Goal: Task Accomplishment & Management: Manage account settings

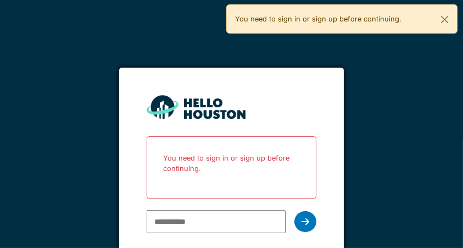
type input "**********"
click at [307, 229] on div at bounding box center [305, 221] width 22 height 21
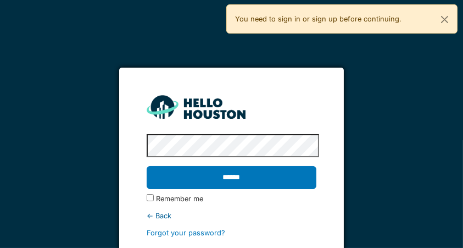
click at [188, 177] on input "******" at bounding box center [232, 177] width 170 height 23
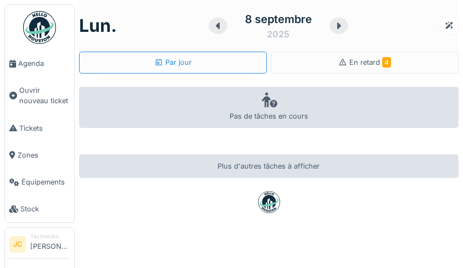
click at [349, 62] on span "En retard 4" at bounding box center [370, 62] width 42 height 8
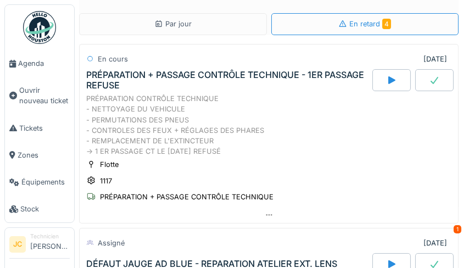
click at [50, 180] on span "Équipements" at bounding box center [45, 182] width 48 height 10
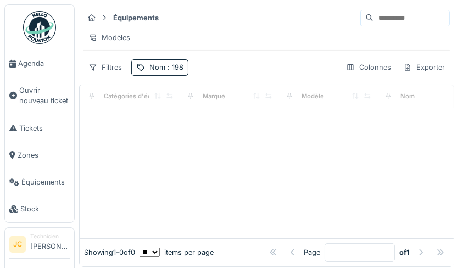
click at [391, 21] on input at bounding box center [411, 17] width 76 height 15
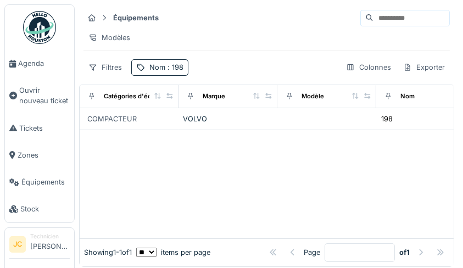
click at [379, 19] on input at bounding box center [411, 17] width 76 height 15
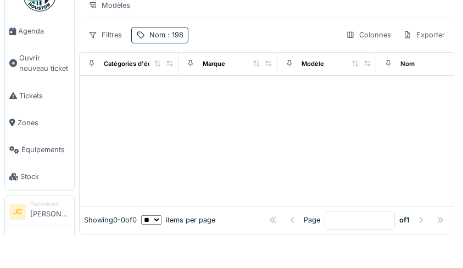
type input "***"
click at [176, 70] on span ": 198" at bounding box center [174, 67] width 18 height 8
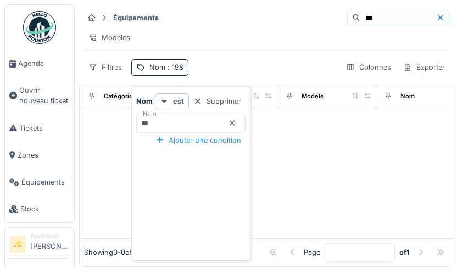
click at [232, 121] on icon at bounding box center [232, 123] width 9 height 7
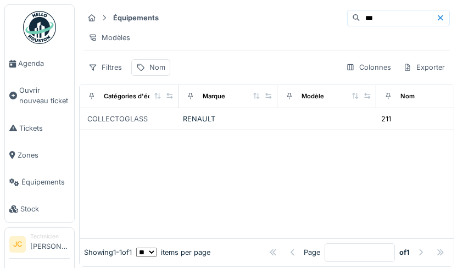
click at [364, 125] on td at bounding box center [326, 119] width 99 height 22
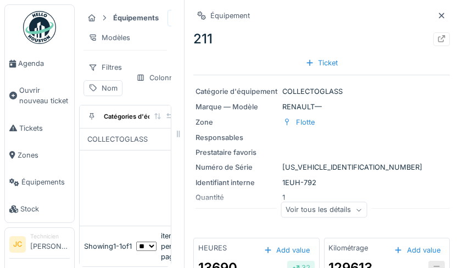
click at [315, 59] on div "Ticket" at bounding box center [322, 62] width 42 height 15
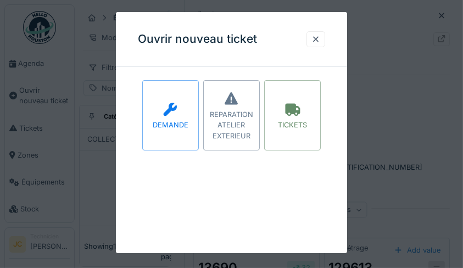
click at [294, 123] on div "TICKETS" at bounding box center [292, 125] width 29 height 10
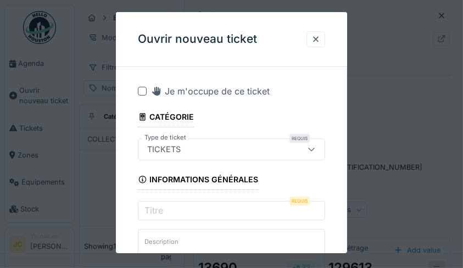
click at [318, 35] on div at bounding box center [315, 39] width 9 height 10
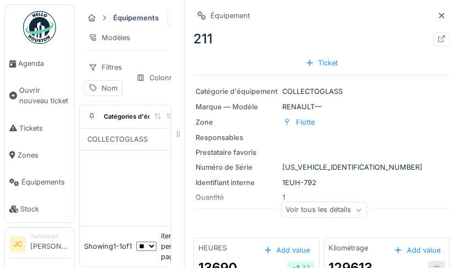
click at [438, 37] on icon at bounding box center [441, 38] width 7 height 7
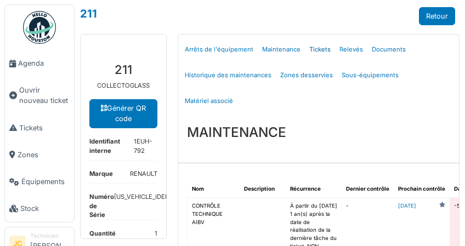
click at [320, 46] on link "Tickets" at bounding box center [320, 50] width 30 height 26
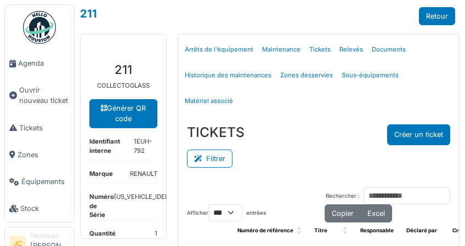
select select "***"
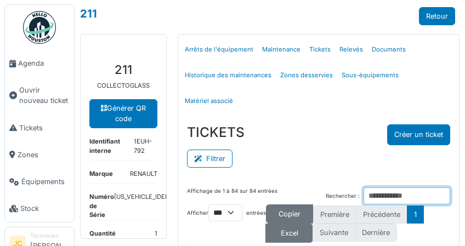
click at [391, 193] on input "Rechercher :" at bounding box center [407, 196] width 87 height 17
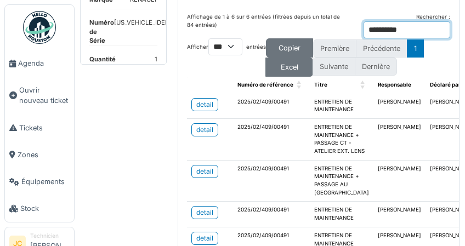
scroll to position [174, 0]
type input "*********"
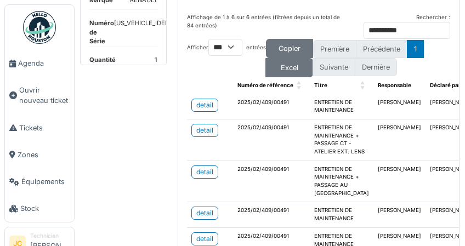
click at [213, 110] on link "detail" at bounding box center [205, 105] width 27 height 13
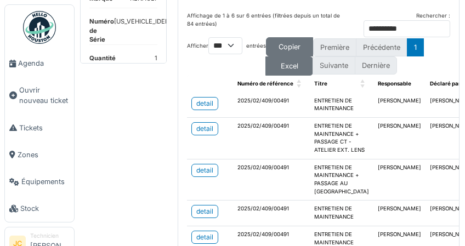
scroll to position [175, 0]
click at [204, 99] on div "detail" at bounding box center [204, 104] width 17 height 10
click at [42, 14] on img at bounding box center [39, 27] width 33 height 33
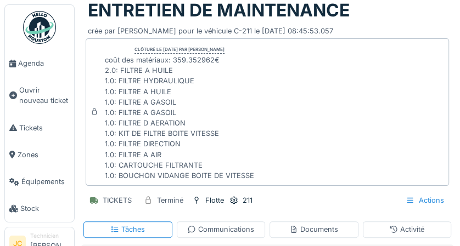
scroll to position [42, 0]
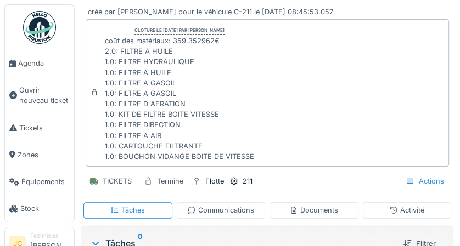
scroll to position [60, 0]
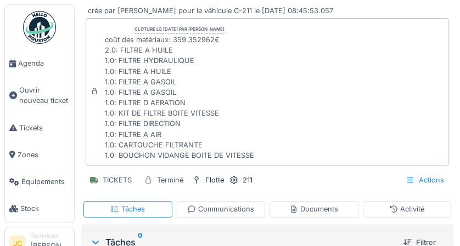
click at [414, 181] on div "Actions" at bounding box center [425, 180] width 48 height 16
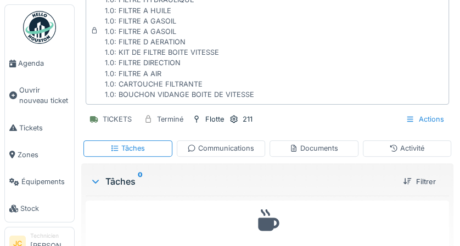
scroll to position [125, 0]
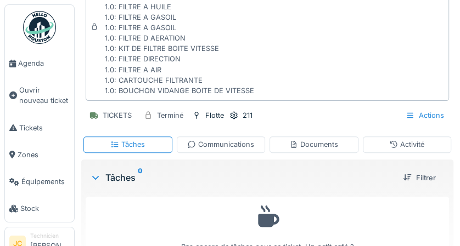
click at [335, 146] on div "Documents" at bounding box center [313, 145] width 89 height 16
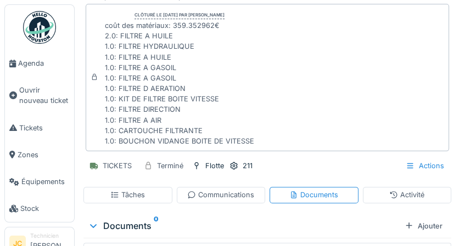
scroll to position [0, 0]
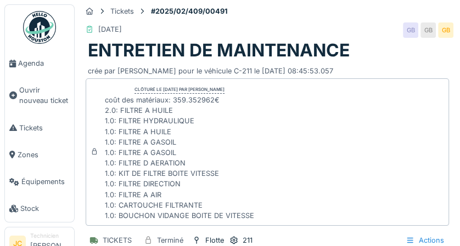
click at [113, 30] on div "11/04/2024" at bounding box center [110, 29] width 24 height 10
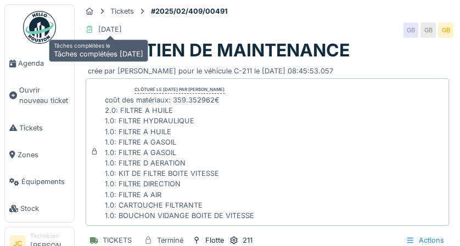
click at [216, 40] on h1 "ENTRETIEN DE MAINTENANCE" at bounding box center [219, 50] width 262 height 21
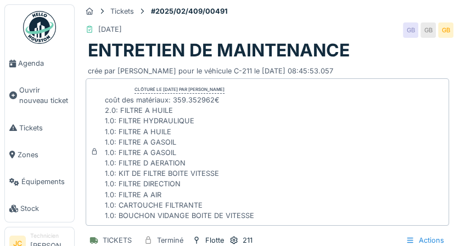
click at [235, 69] on div "crée par Giosué BONAFFINI pour le véhicule C-211 le 2024-04-11 08:45:53.057" at bounding box center [267, 68] width 359 height 15
click at [263, 51] on h1 "ENTRETIEN DE MAINTENANCE" at bounding box center [219, 50] width 262 height 21
click at [240, 48] on h1 "ENTRETIEN DE MAINTENANCE" at bounding box center [219, 50] width 262 height 21
click at [226, 42] on h1 "ENTRETIEN DE MAINTENANCE" at bounding box center [219, 50] width 262 height 21
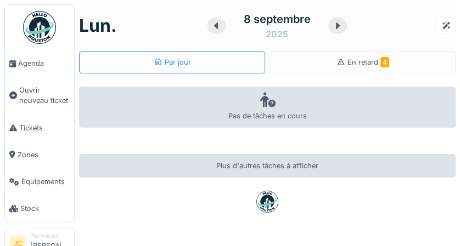
click at [391, 63] on div "En retard 4" at bounding box center [362, 63] width 186 height 22
